Goal: Task Accomplishment & Management: Use online tool/utility

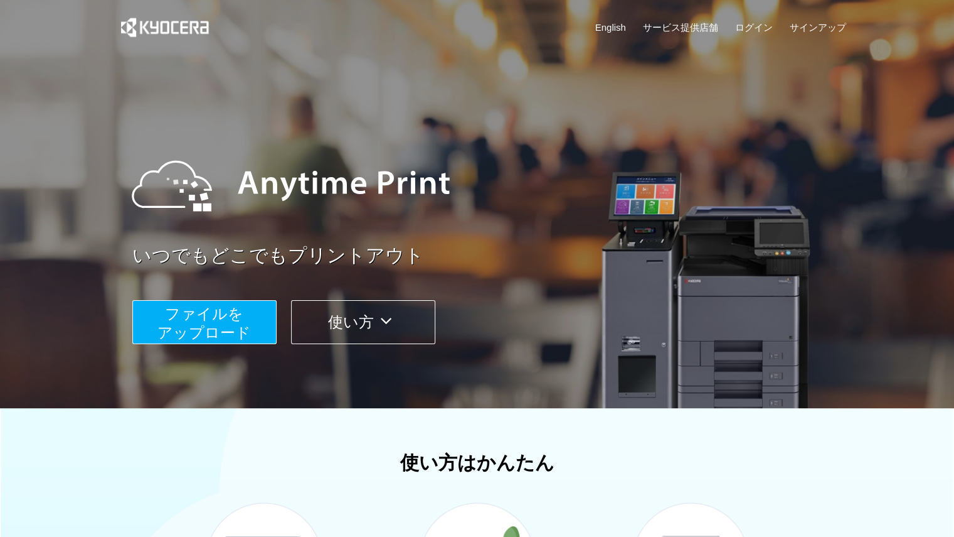
click at [243, 306] on button "ファイルを ​​アップロード" at bounding box center [204, 322] width 144 height 44
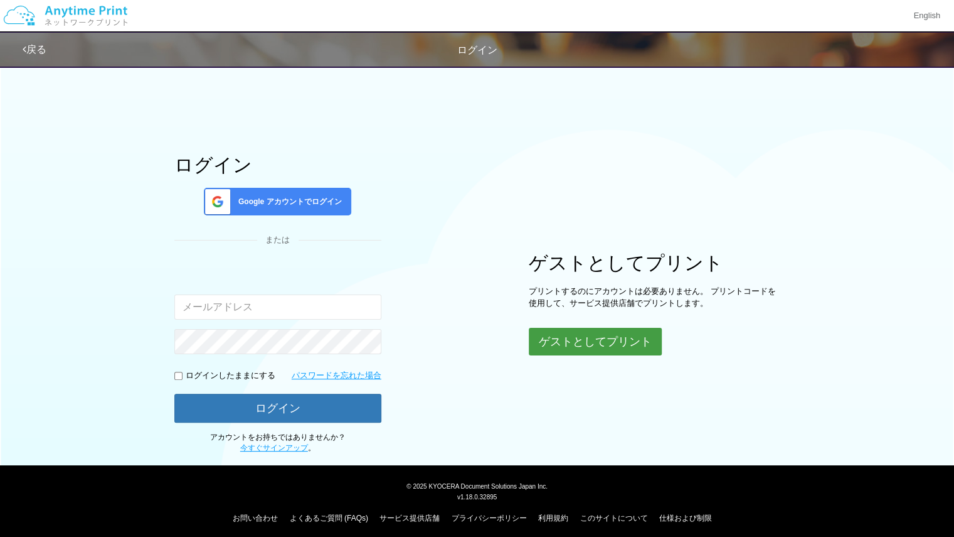
click at [550, 344] on button "ゲストとしてプリント" at bounding box center [595, 342] width 133 height 28
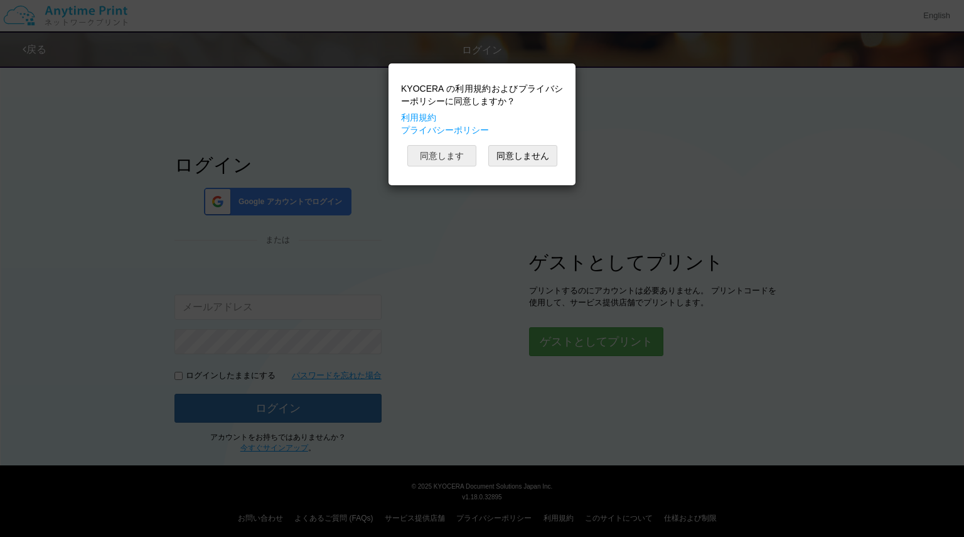
click at [439, 156] on button "同意します" at bounding box center [441, 155] width 69 height 21
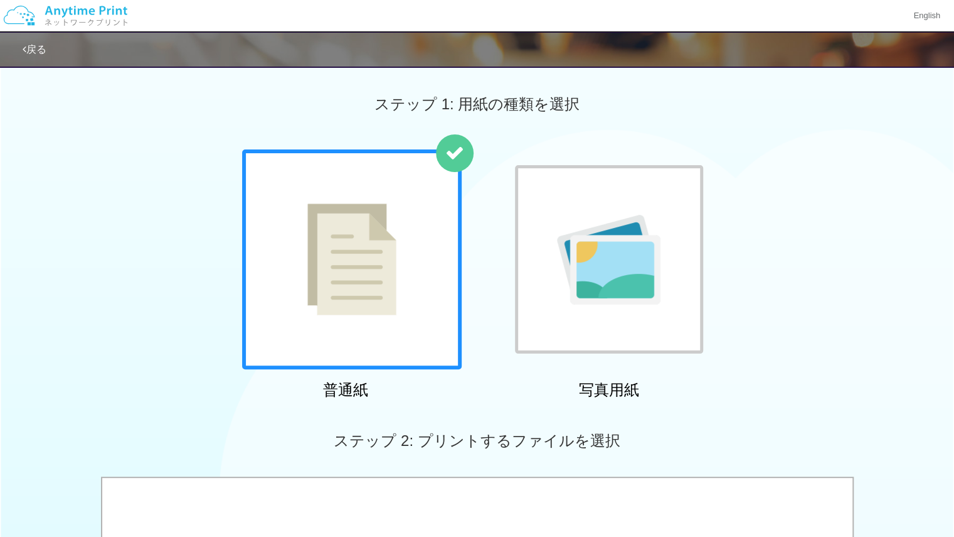
scroll to position [227, 0]
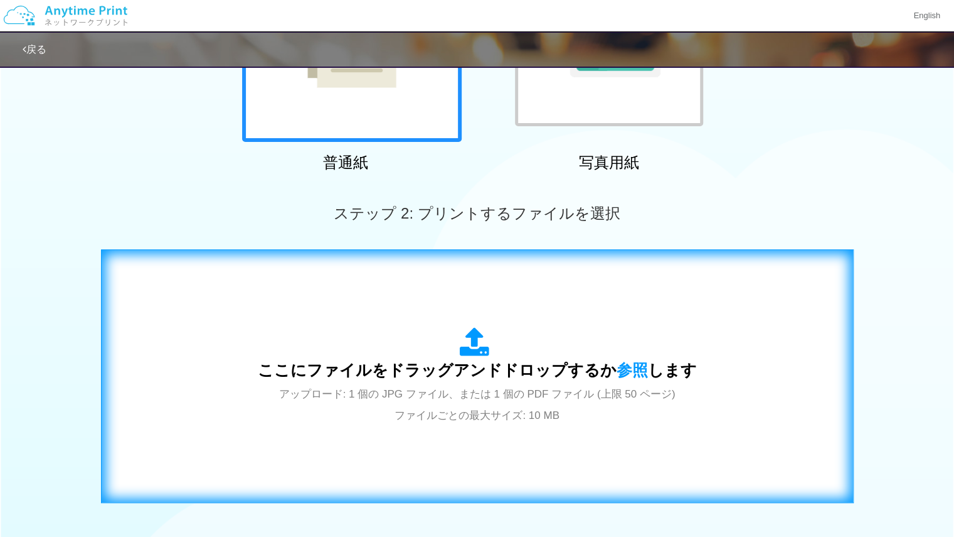
click at [444, 385] on div "ここにファイルをドラッグアンドドロップするか 参照 します アップロード: 1 個の JPG ファイル、または 1 個の PDF ファイル (上限 50 ペー…" at bounding box center [477, 376] width 439 height 98
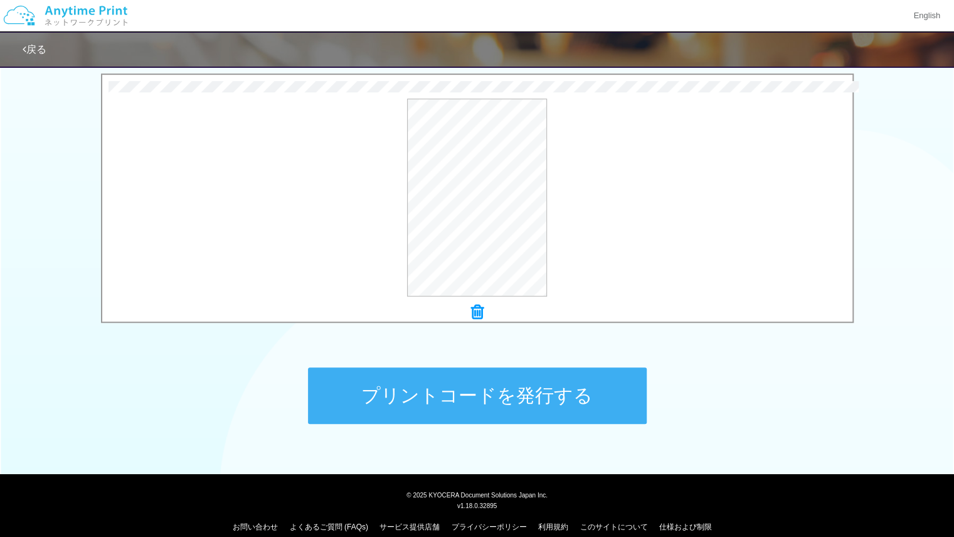
scroll to position [417, 0]
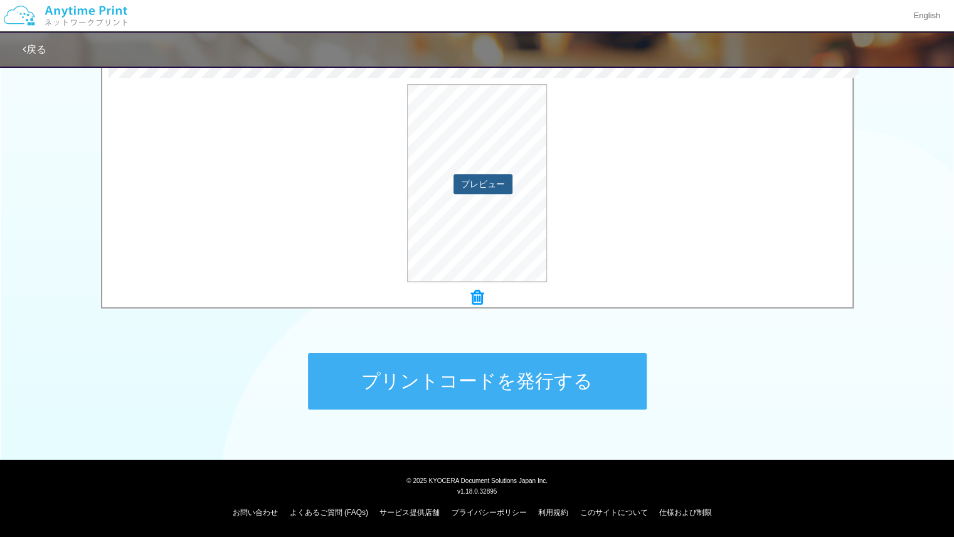
click at [498, 189] on button "プレビュー" at bounding box center [483, 184] width 59 height 20
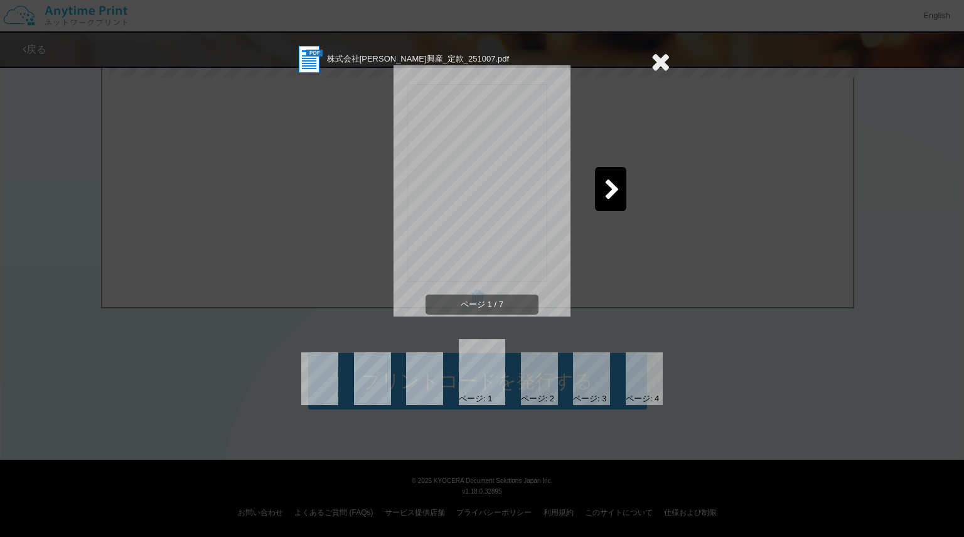
click at [602, 195] on div at bounding box center [610, 189] width 31 height 44
click at [666, 60] on icon at bounding box center [660, 61] width 19 height 25
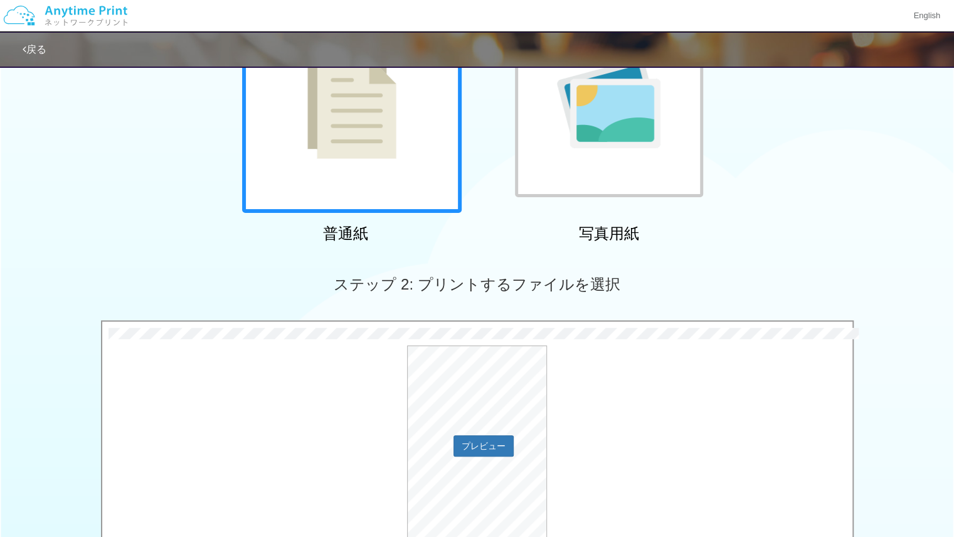
scroll to position [0, 0]
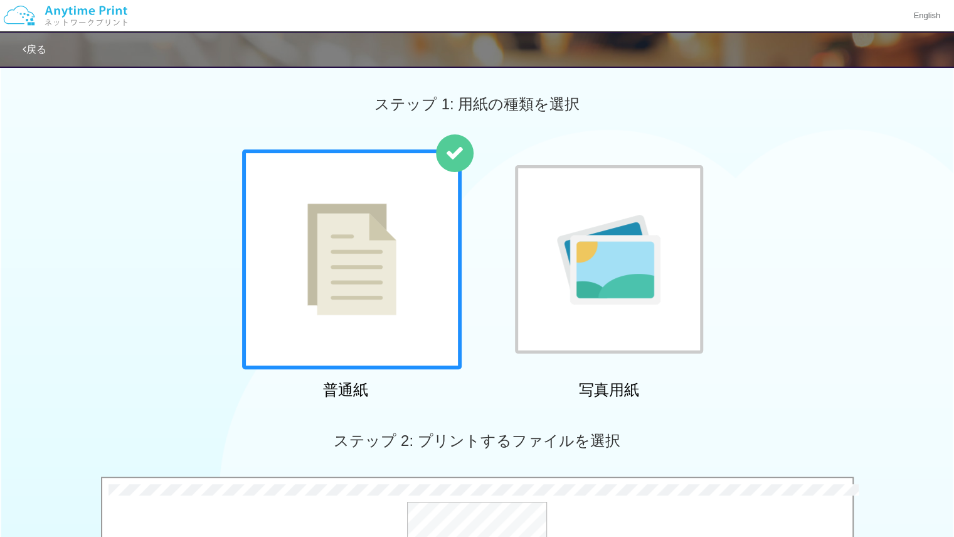
click at [39, 45] on link "戻る" at bounding box center [35, 49] width 24 height 11
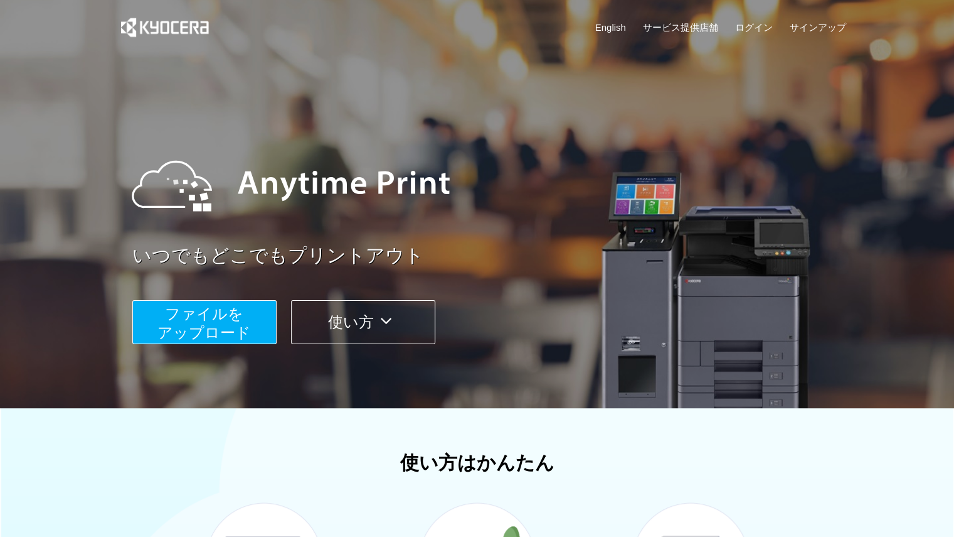
click at [158, 331] on button "ファイルを ​​アップロード" at bounding box center [204, 322] width 144 height 44
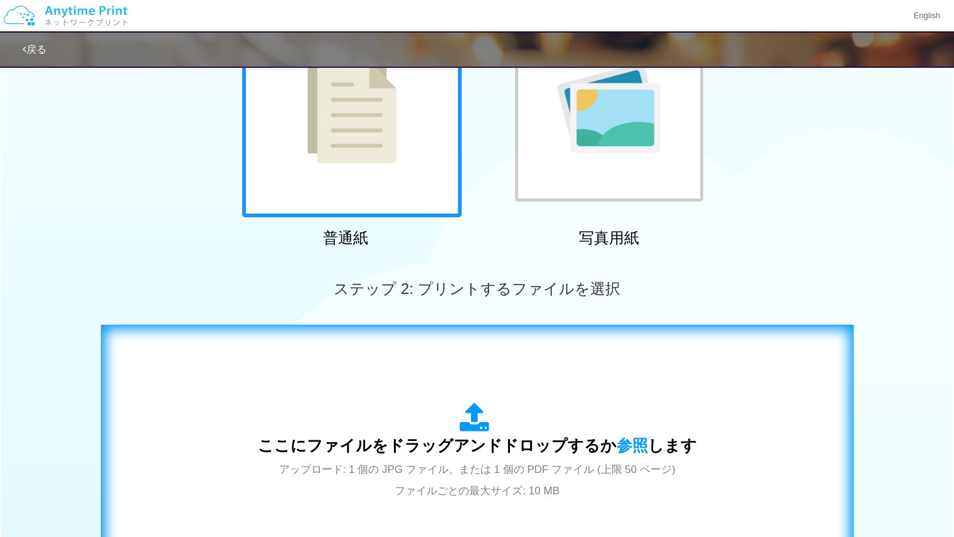
scroll to position [306, 0]
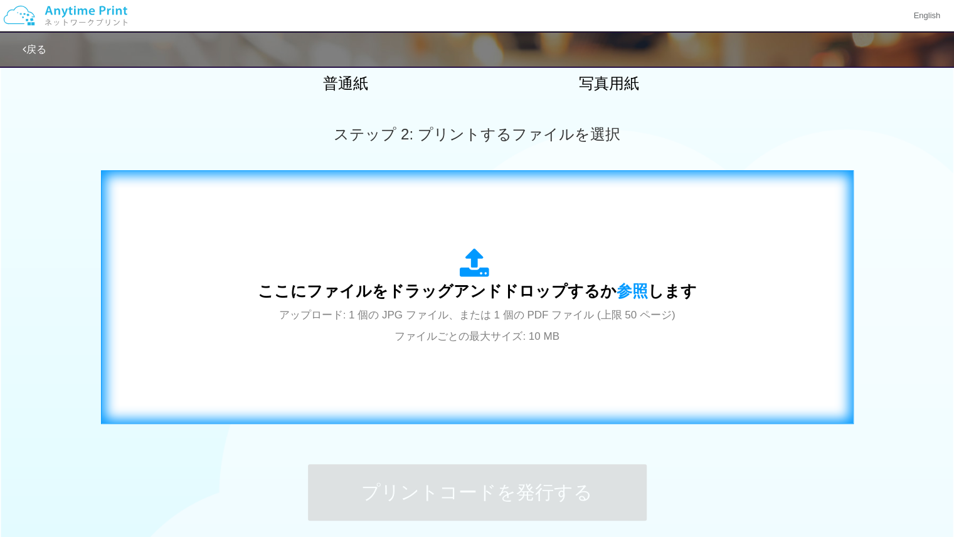
click at [518, 331] on span "アップロード: 1 個の JPG ファイル、または 1 個の PDF ファイル (上限 50 ページ) ファイルごとの最大サイズ: 10 MB" at bounding box center [477, 325] width 397 height 33
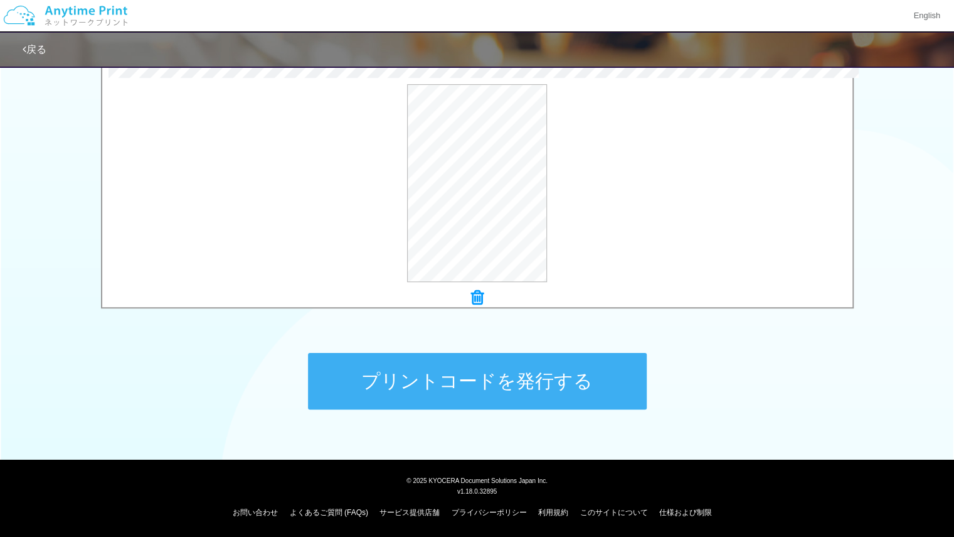
scroll to position [417, 0]
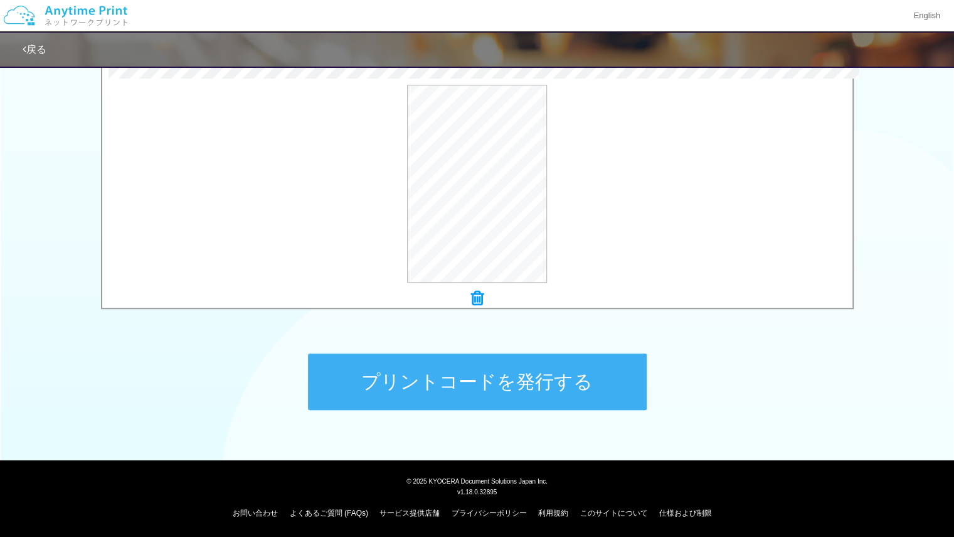
click at [400, 390] on button "プリントコードを発行する" at bounding box center [477, 381] width 339 height 56
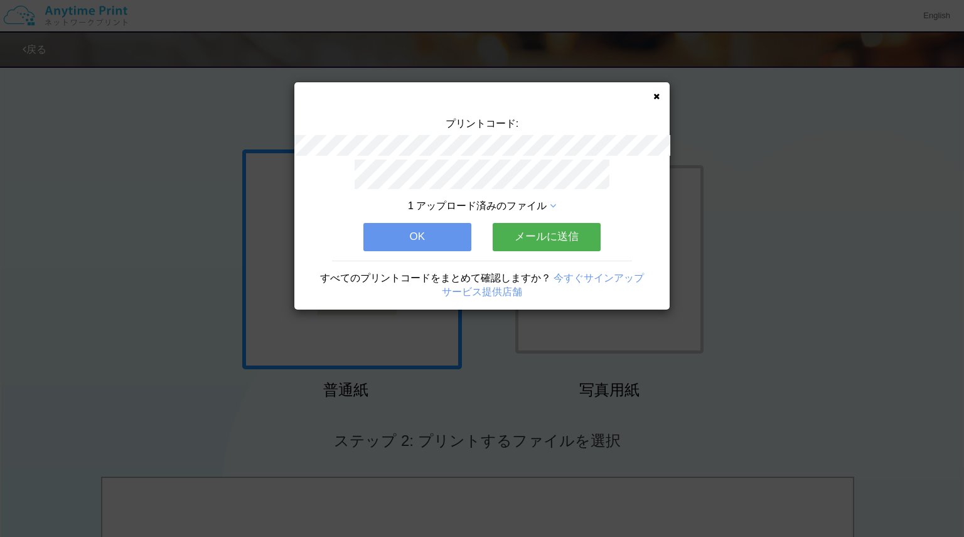
click at [503, 239] on button "メールに送信" at bounding box center [547, 237] width 108 height 28
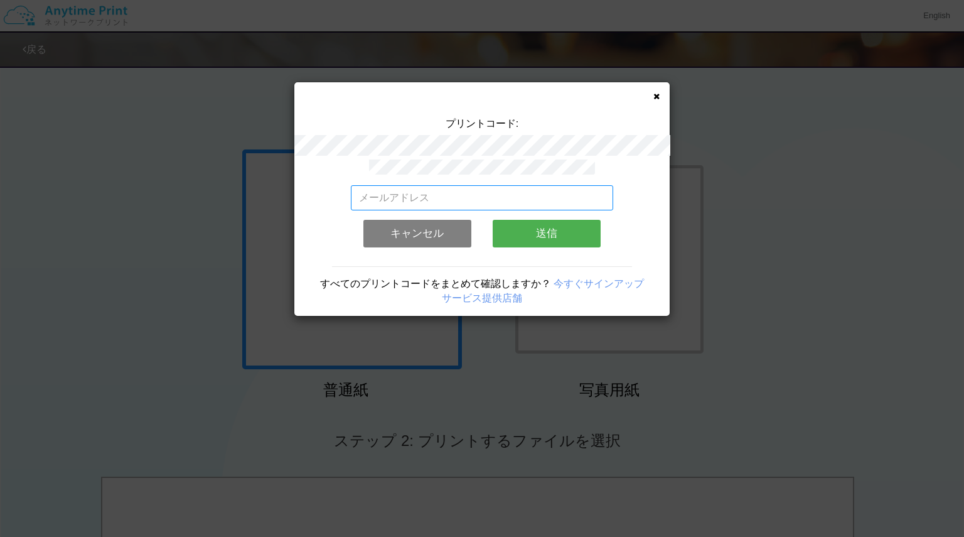
click at [504, 190] on input "email" at bounding box center [482, 197] width 263 height 25
type input "[EMAIL_ADDRESS][DOMAIN_NAME]"
click at [548, 228] on button "送信" at bounding box center [547, 234] width 108 height 28
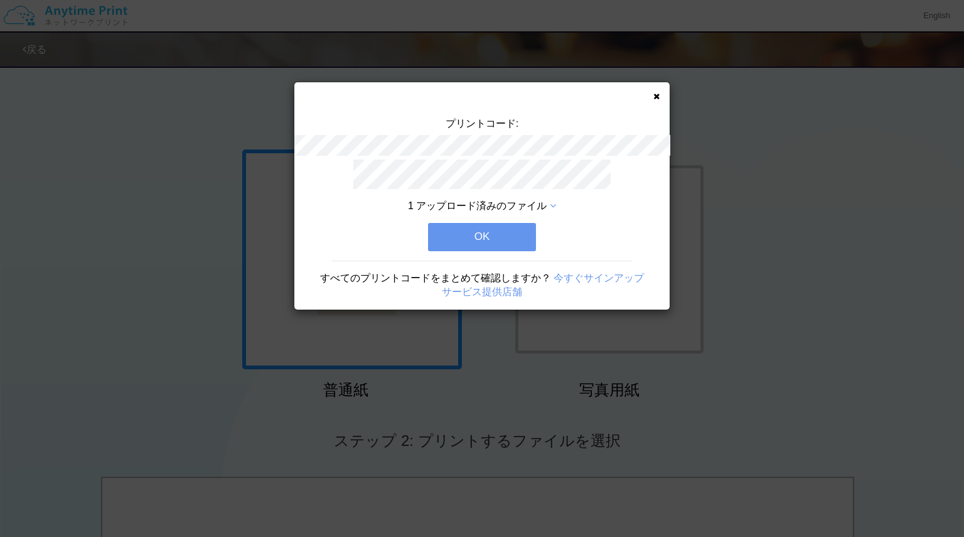
click at [503, 226] on button "OK" at bounding box center [482, 237] width 108 height 28
